Goal: Information Seeking & Learning: Learn about a topic

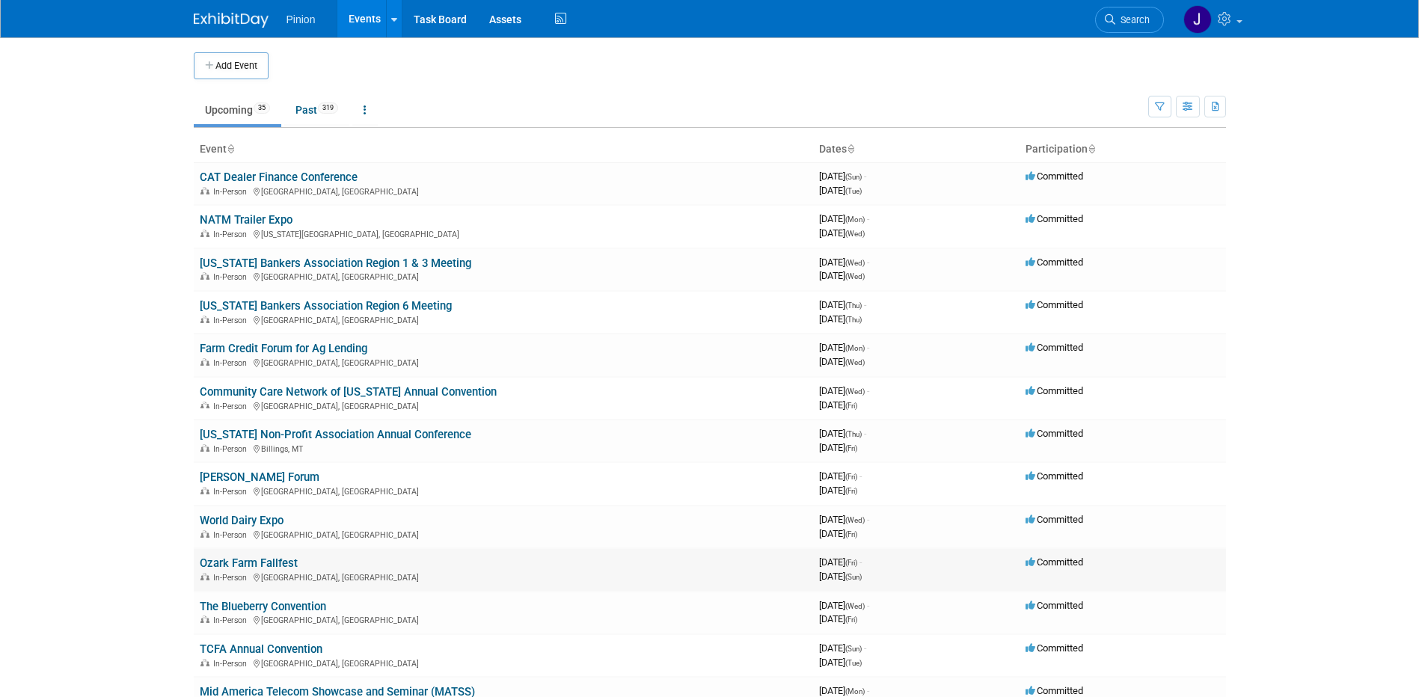
click at [248, 563] on link "Ozark Farm Fallfest" at bounding box center [249, 563] width 98 height 13
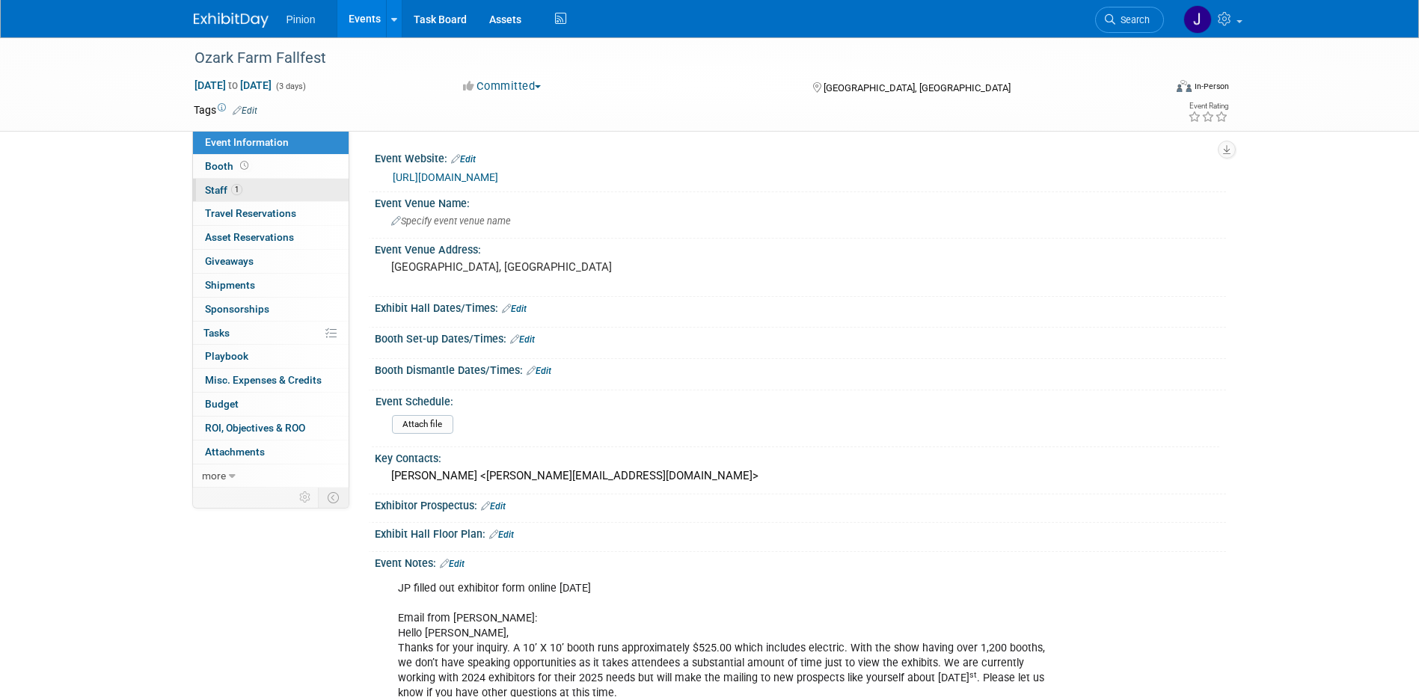
click at [227, 186] on span "Staff 1" at bounding box center [223, 190] width 37 height 12
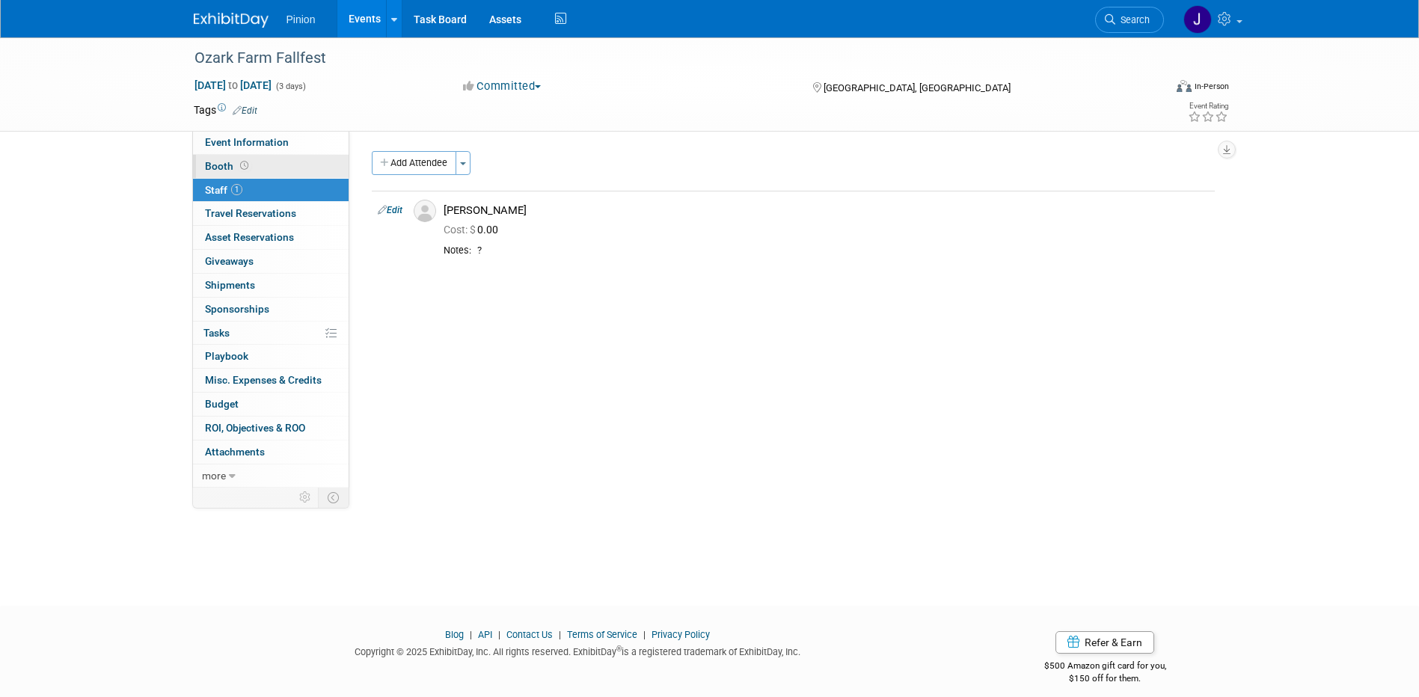
click at [257, 168] on link "Booth" at bounding box center [271, 166] width 156 height 23
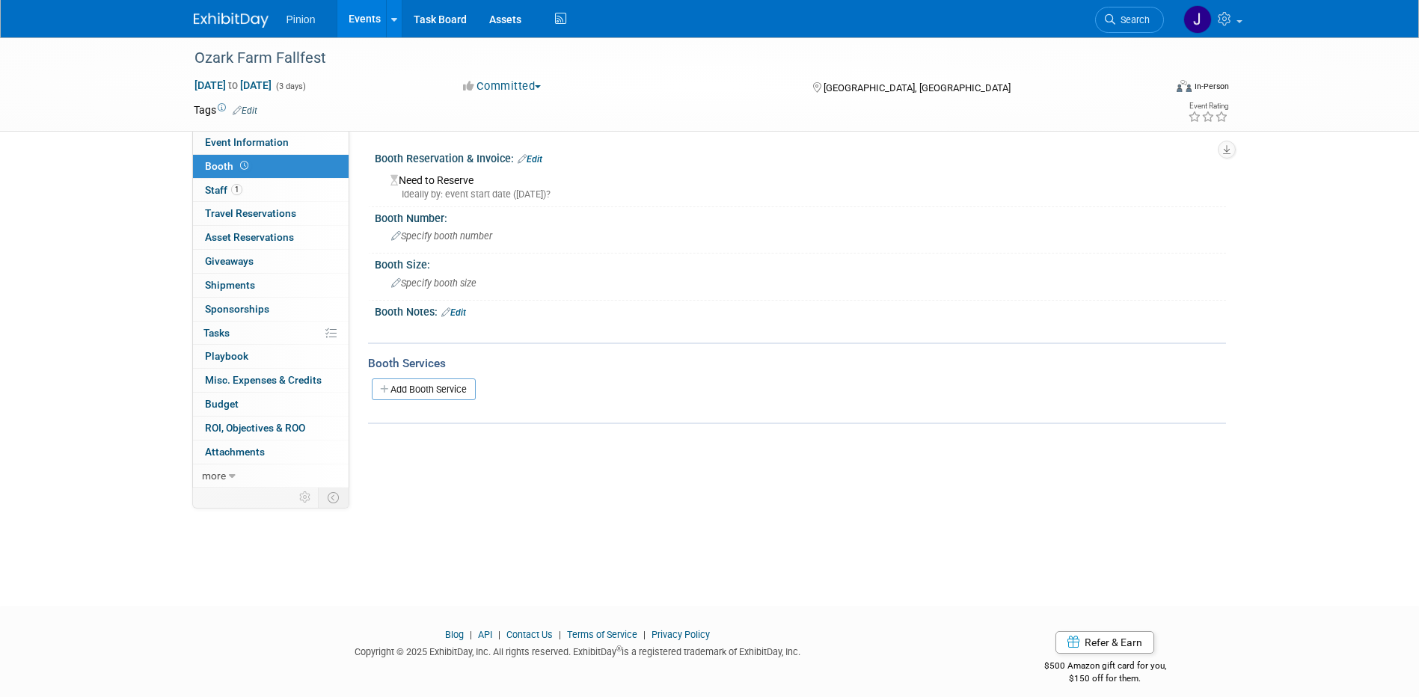
click at [213, 24] on img at bounding box center [231, 20] width 75 height 15
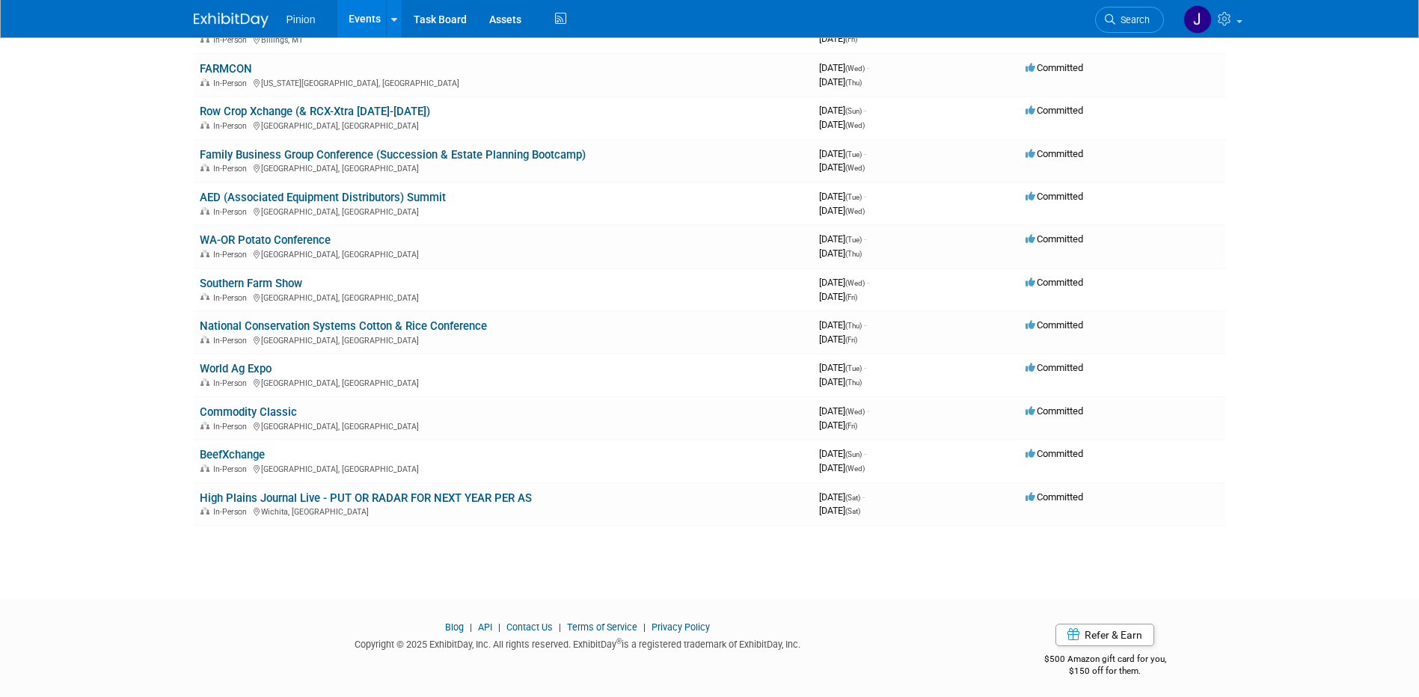
scroll to position [1145, 0]
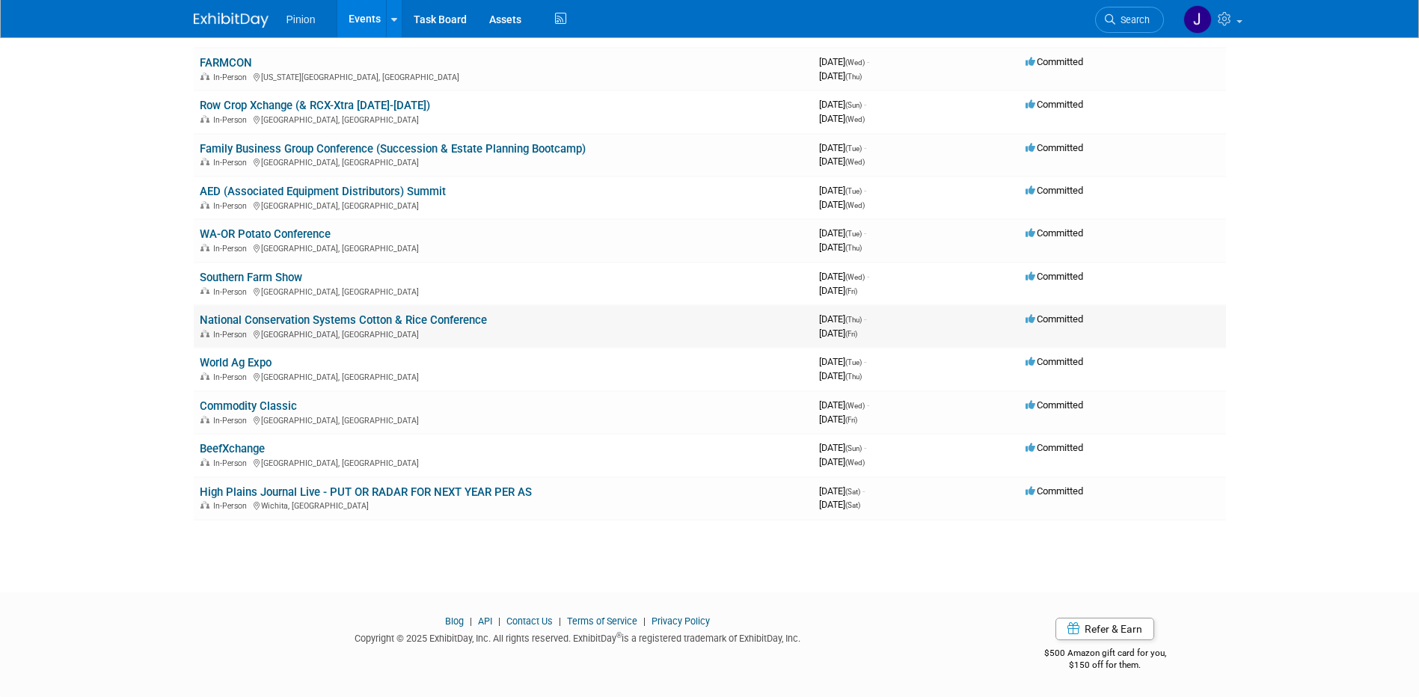
click at [257, 319] on link "National Conservation Systems Cotton & Rice Conference" at bounding box center [343, 319] width 287 height 13
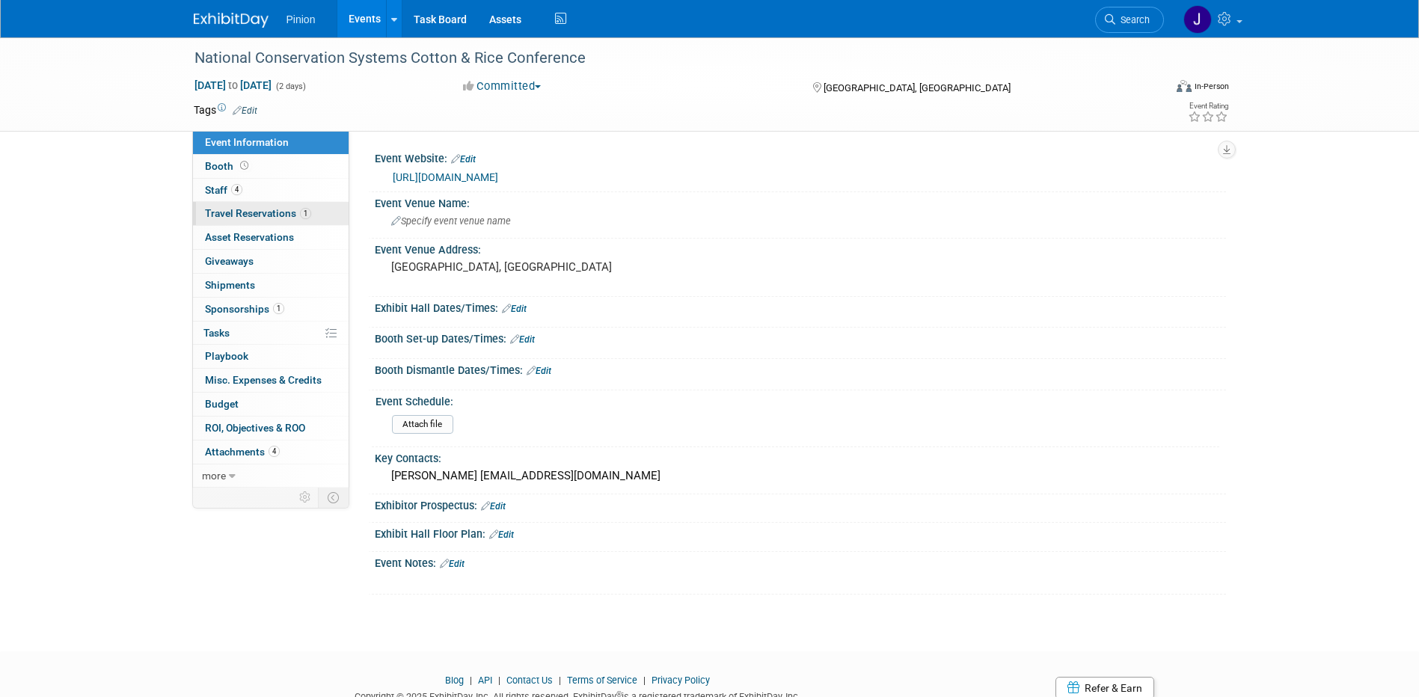
click at [257, 211] on span "Travel Reservations 1" at bounding box center [258, 213] width 106 height 12
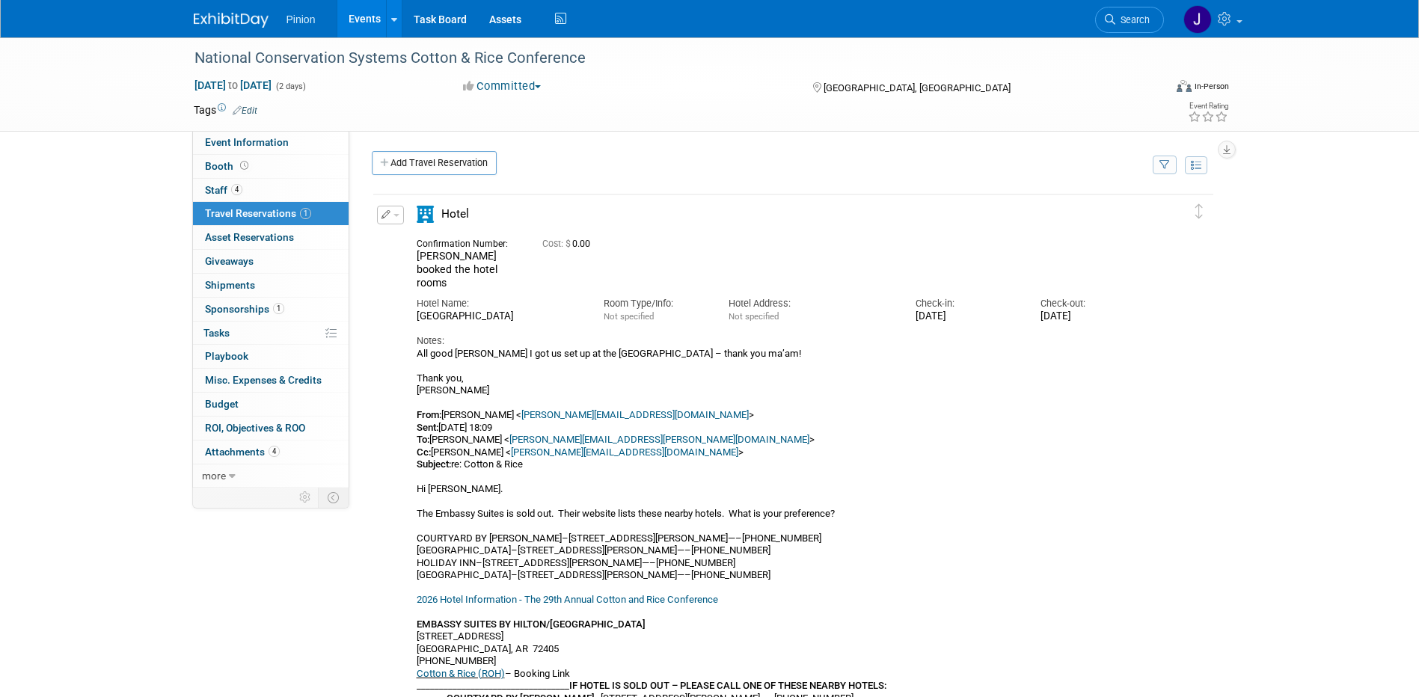
drag, startPoint x: 661, startPoint y: 337, endPoint x: 588, endPoint y: 337, distance: 72.6
click at [588, 348] on div "All good Jennifer I got us set up at the Hilton Garden Inn – thank you ma’am! T…" at bounding box center [780, 545] width 727 height 394
copy div "Hilton Garden Inn"
click at [240, 25] on img at bounding box center [231, 20] width 75 height 15
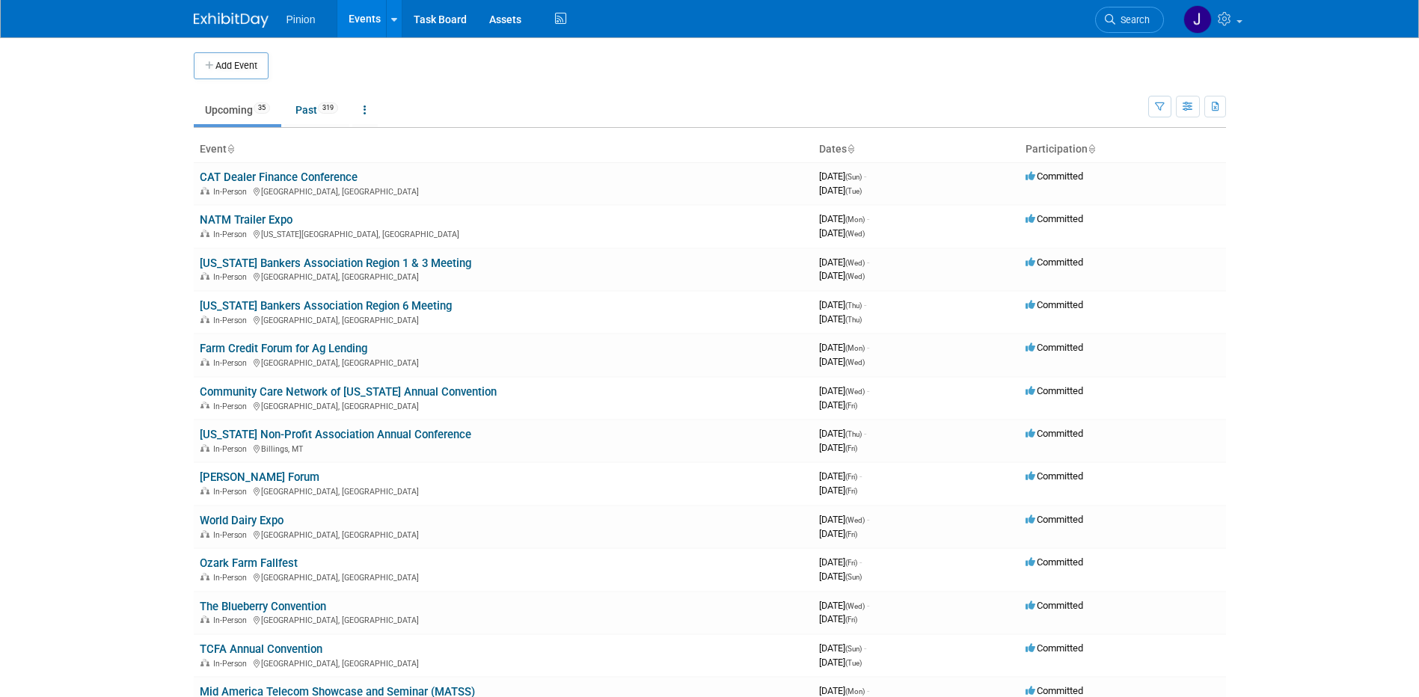
click at [159, 474] on body "Pinion Events Add Event Bulk Upload Events Shareable Event Boards Recently View…" at bounding box center [709, 348] width 1419 height 697
click at [248, 477] on link "[PERSON_NAME] Forum" at bounding box center [260, 477] width 120 height 13
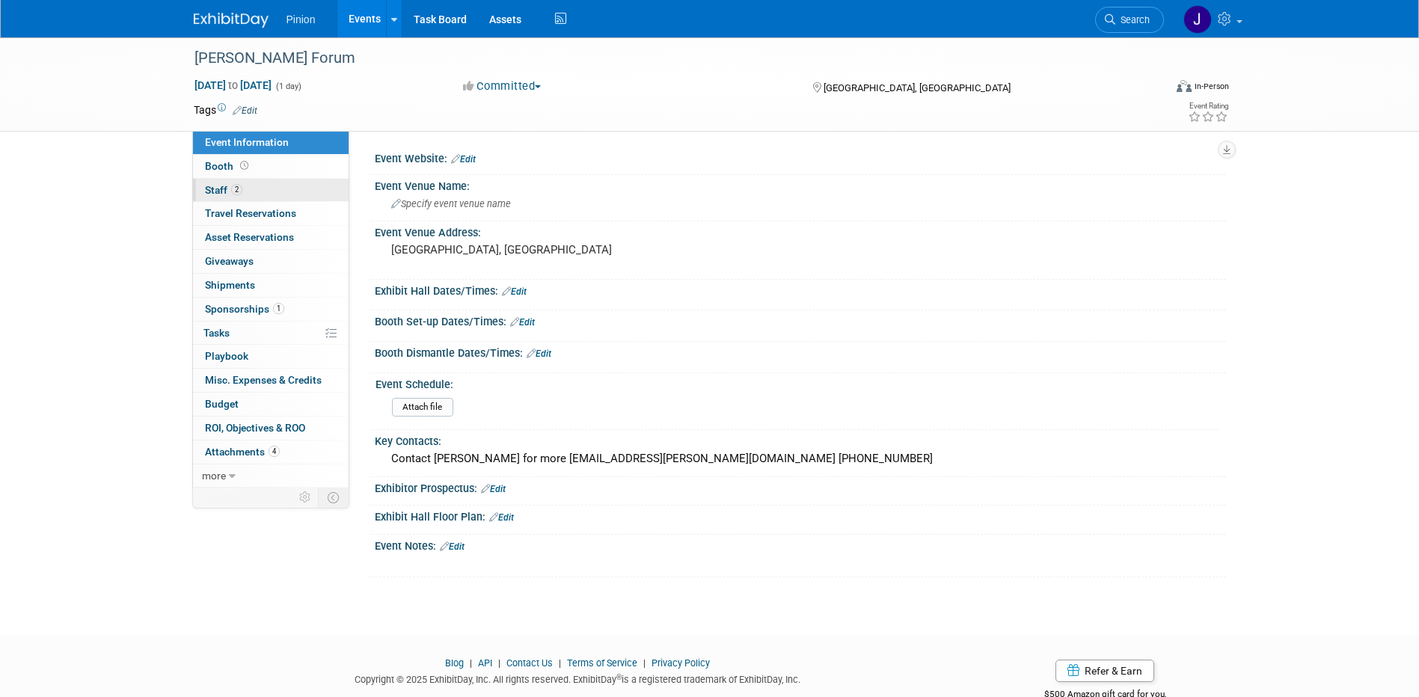
click at [246, 195] on link "2 Staff 2" at bounding box center [271, 190] width 156 height 23
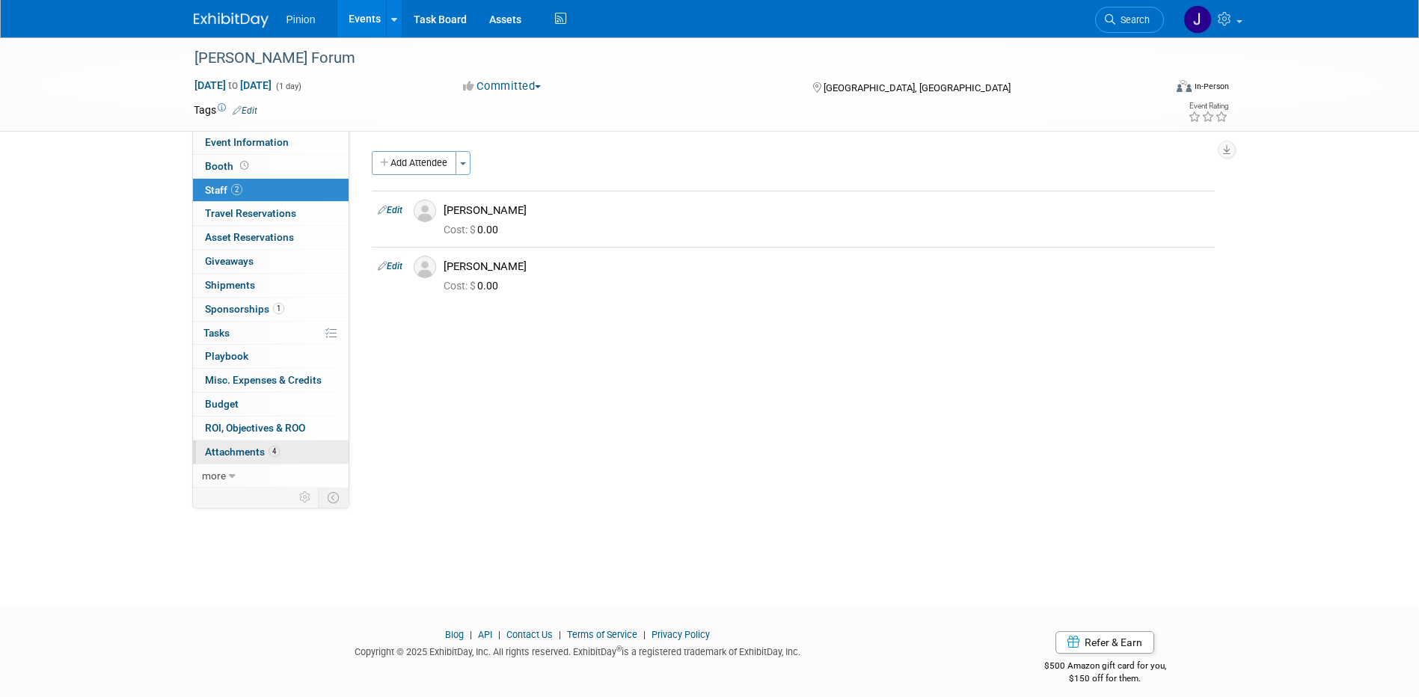
click at [269, 448] on span "4" at bounding box center [274, 451] width 11 height 11
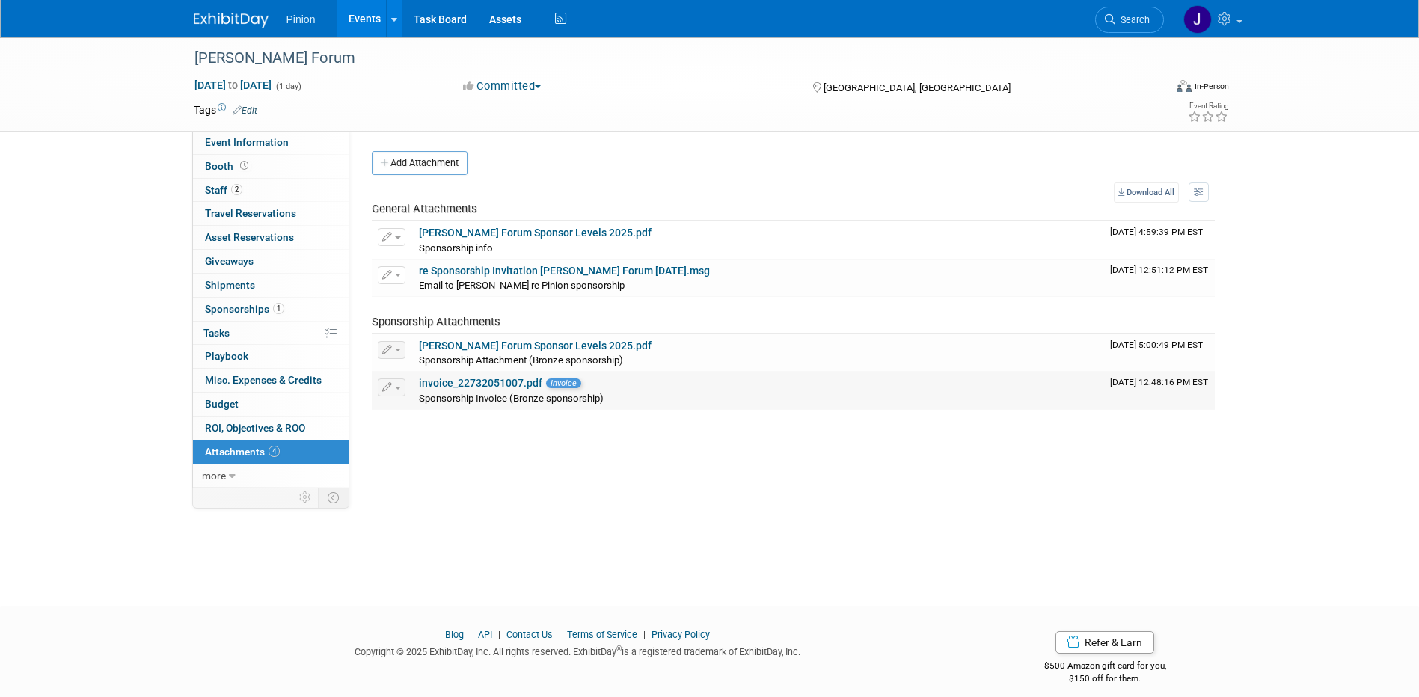
click at [480, 382] on link "invoice_22732051007.pdf" at bounding box center [480, 383] width 123 height 12
click at [474, 340] on link "Flinchbaugh Forum Sponsor Levels 2025.pdf" at bounding box center [535, 346] width 233 height 12
click at [505, 266] on link "re Sponsorship Invitation Flinchbaugh Forum Sept. 26 2025.msg" at bounding box center [564, 271] width 291 height 12
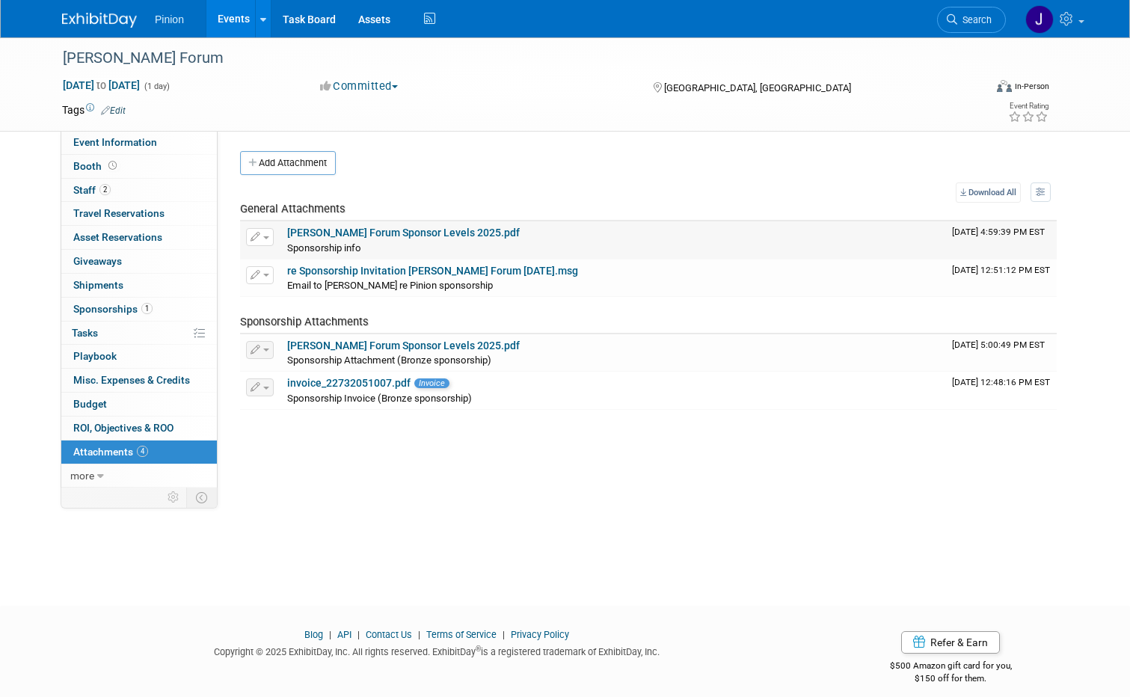
click at [355, 232] on link "Flinchbaugh Forum Sponsor Levels 2025.pdf" at bounding box center [403, 233] width 233 height 12
